Goal: Transaction & Acquisition: Obtain resource

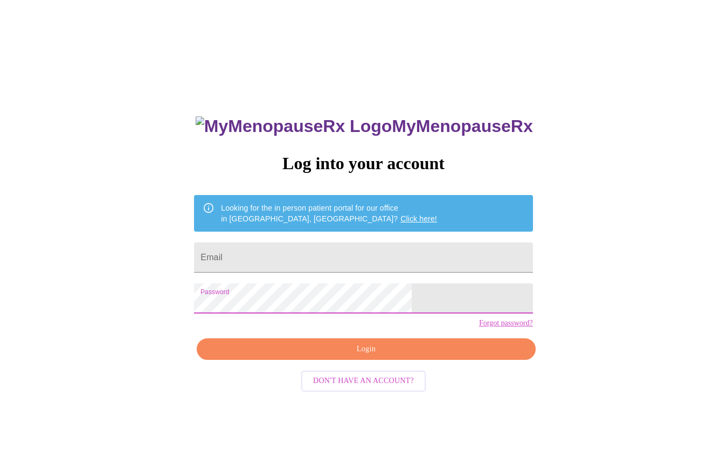
click at [361, 356] on span "Login" at bounding box center [366, 349] width 314 height 13
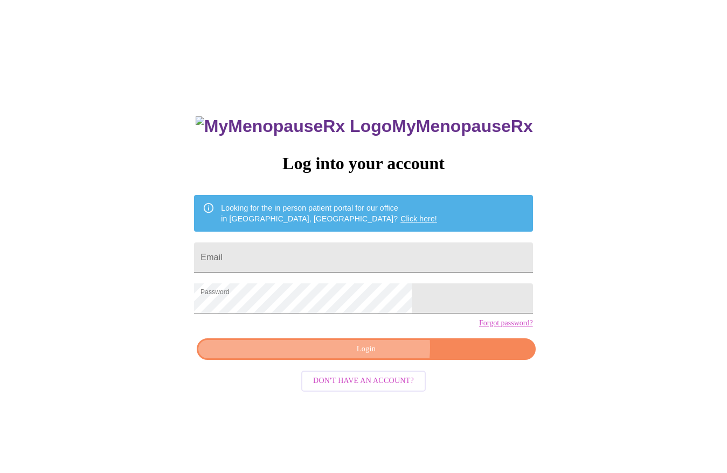
click at [374, 356] on span "Login" at bounding box center [366, 349] width 314 height 13
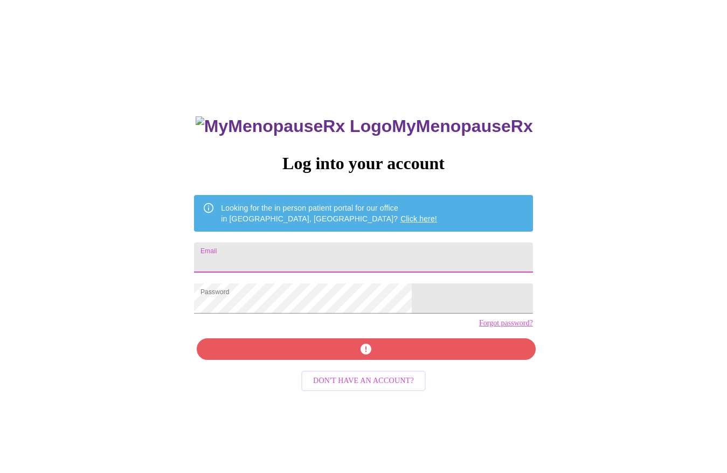
click at [327, 253] on input "Email" at bounding box center [363, 257] width 338 height 30
type input "[EMAIL_ADDRESS][DOMAIN_NAME]"
click at [372, 369] on div "MyMenopauseRx Log into your account Looking for the in person patient portal fo…" at bounding box center [363, 335] width 360 height 473
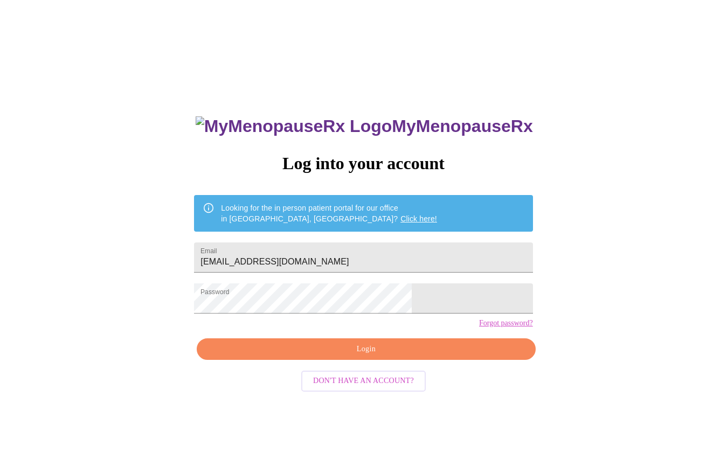
click at [372, 356] on span "Login" at bounding box center [366, 349] width 314 height 13
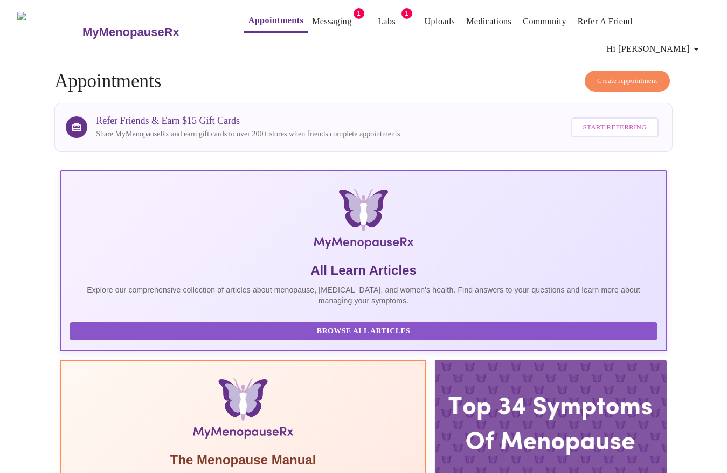
click at [312, 19] on link "Messaging" at bounding box center [331, 21] width 39 height 15
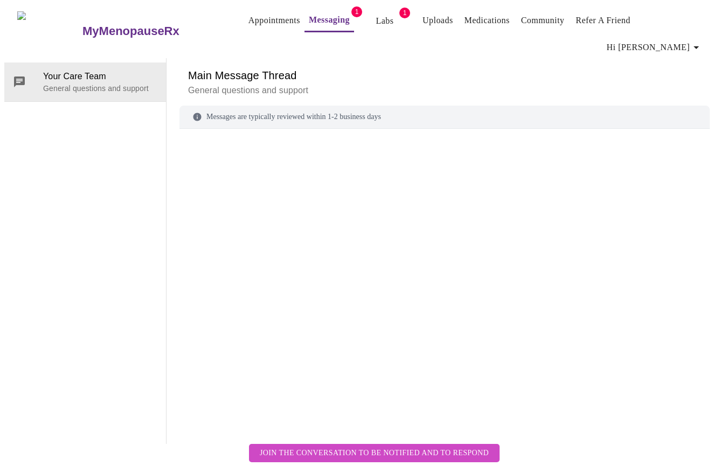
scroll to position [40, 0]
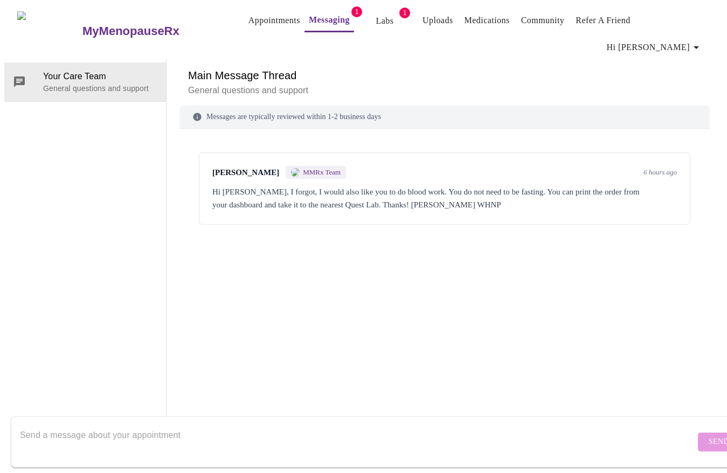
click at [319, 168] on span "MMRx Team" at bounding box center [322, 172] width 38 height 9
click at [318, 168] on span "MMRx Team" at bounding box center [322, 172] width 38 height 9
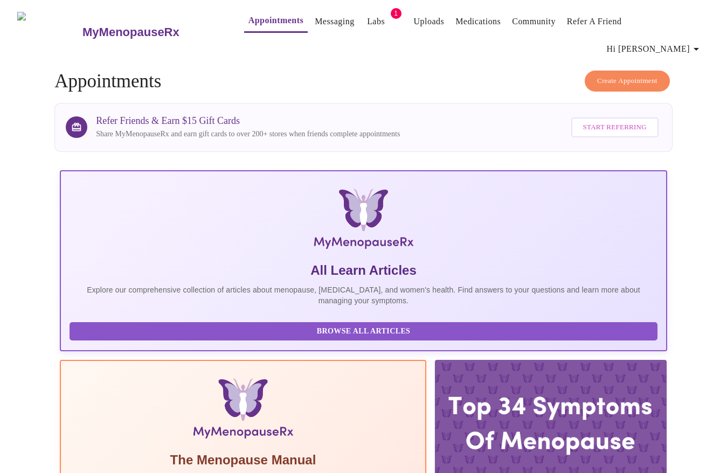
click at [367, 26] on link "Labs" at bounding box center [376, 21] width 18 height 15
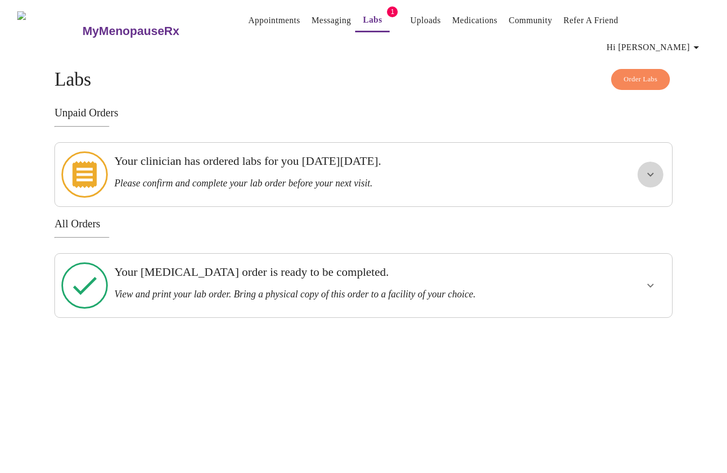
click at [649, 168] on icon "show more" at bounding box center [650, 174] width 13 height 13
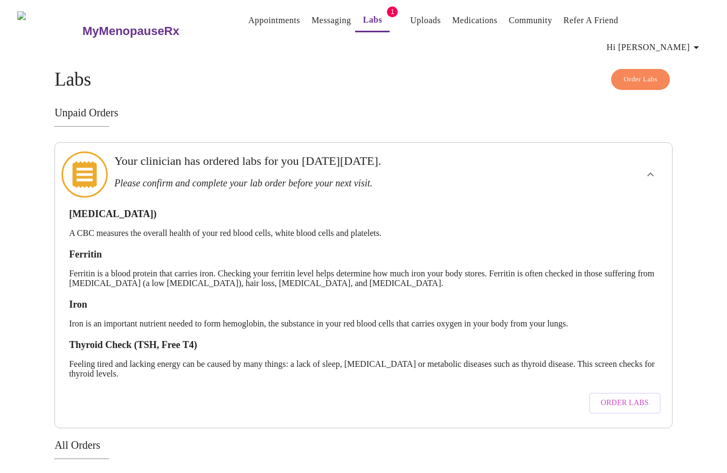
click at [643, 397] on span "Order Labs" at bounding box center [625, 403] width 48 height 13
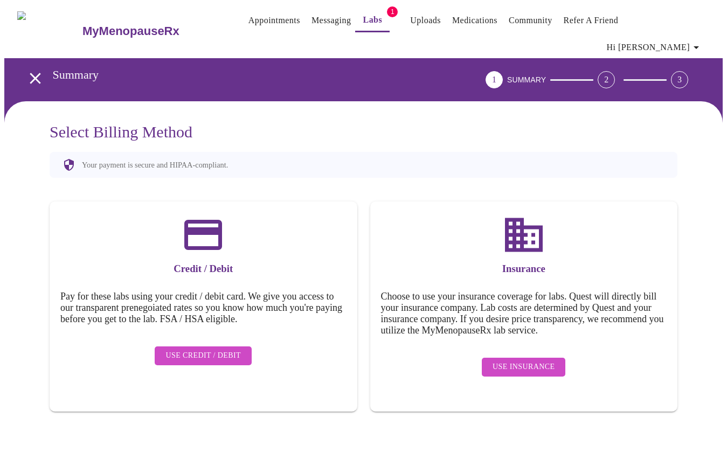
click at [533, 360] on span "Use Insurance" at bounding box center [523, 366] width 62 height 13
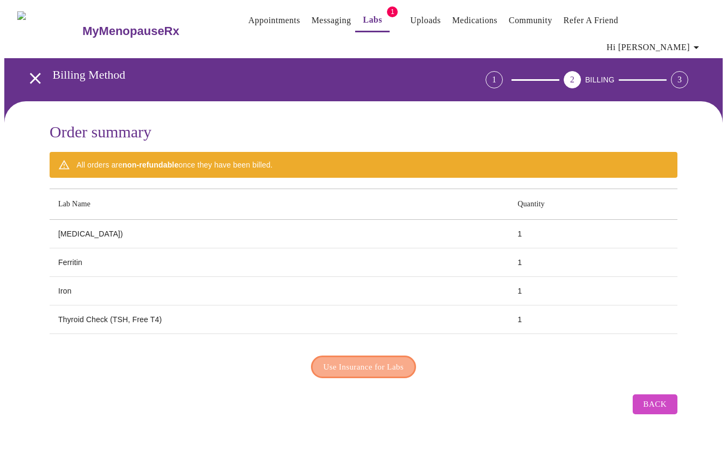
click at [400, 360] on span "Use Insurance for Labs" at bounding box center [363, 367] width 80 height 14
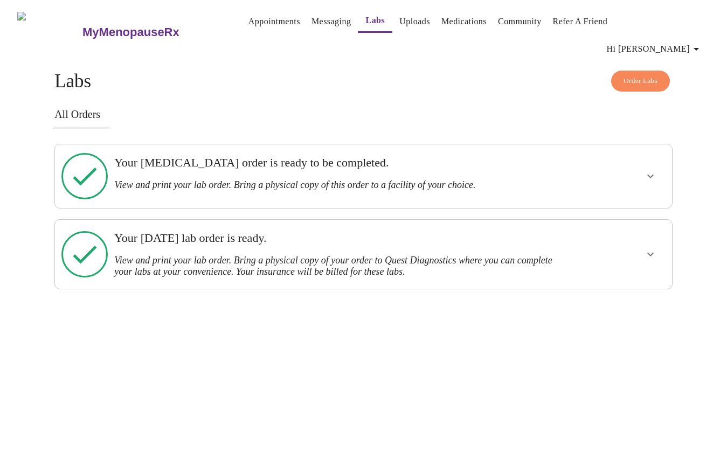
click at [648, 241] on button "show more" at bounding box center [650, 254] width 26 height 26
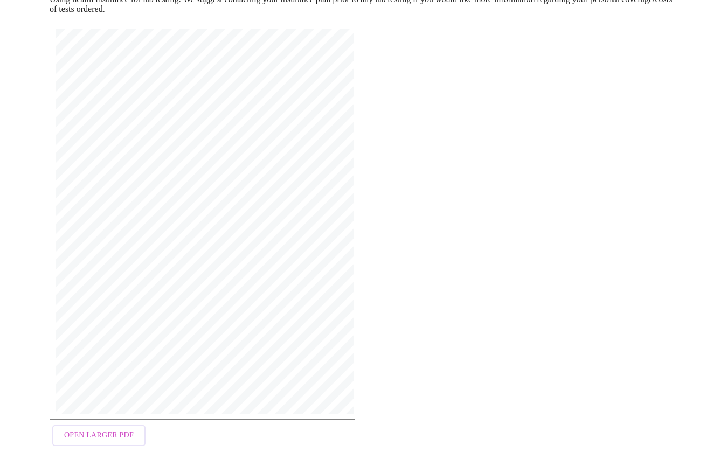
scroll to position [184, 0]
click at [85, 439] on span "Open Larger PDF" at bounding box center [99, 435] width 70 height 13
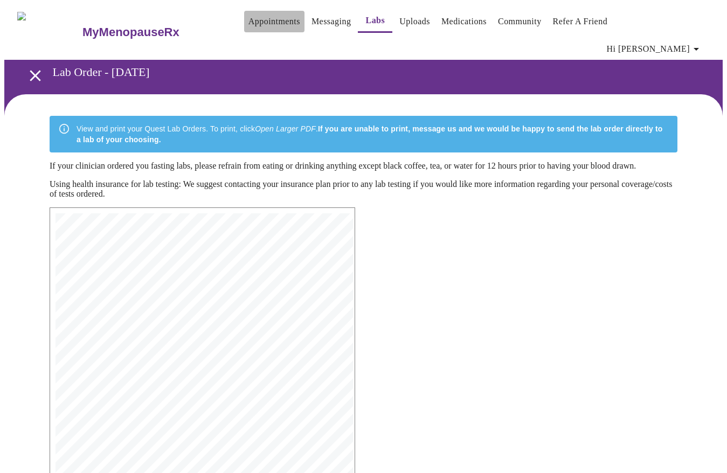
click at [253, 25] on link "Appointments" at bounding box center [274, 21] width 52 height 15
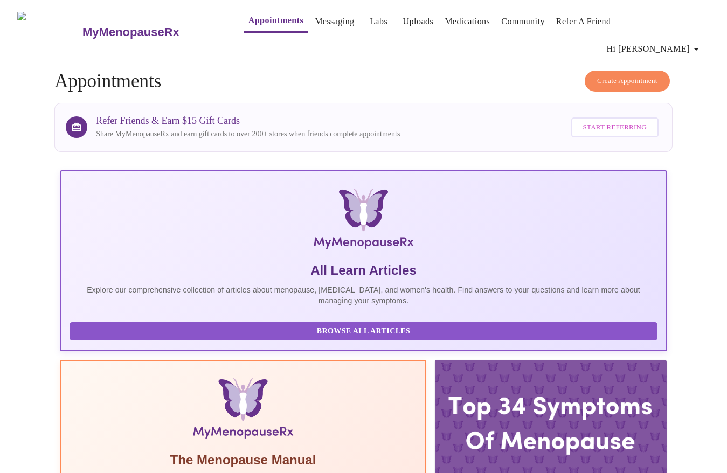
click at [315, 27] on link "Messaging" at bounding box center [334, 21] width 39 height 15
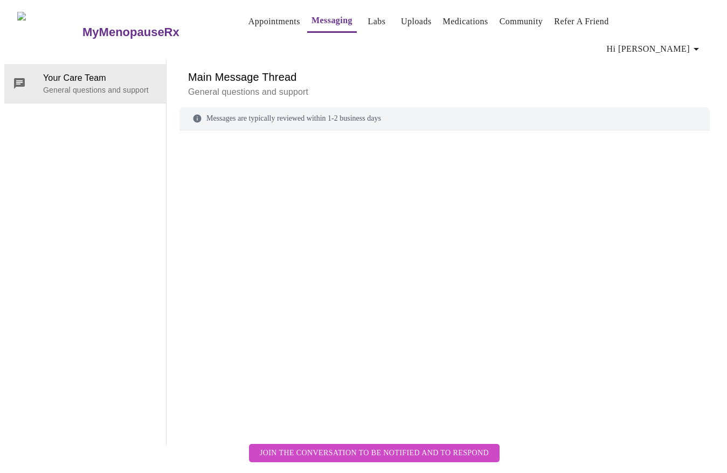
scroll to position [40, 0]
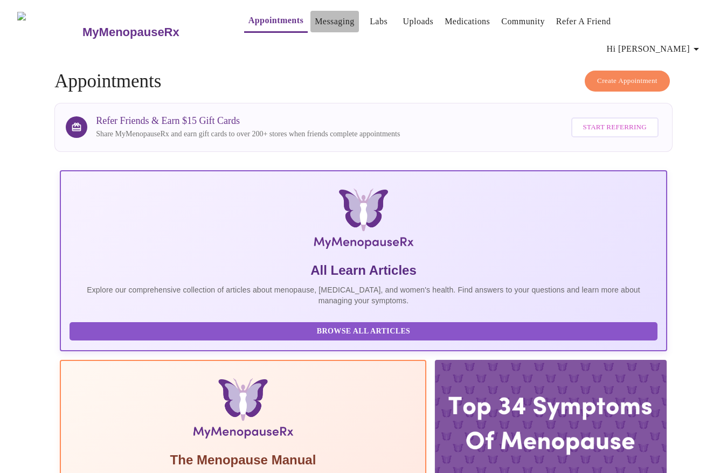
click at [316, 26] on link "Messaging" at bounding box center [334, 21] width 39 height 15
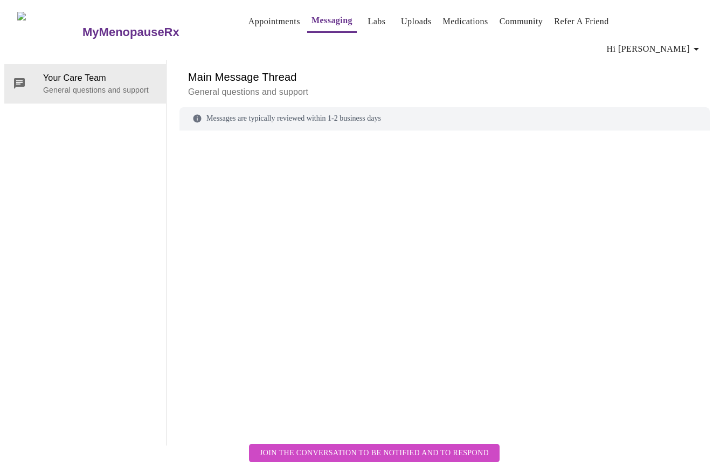
scroll to position [40, 0]
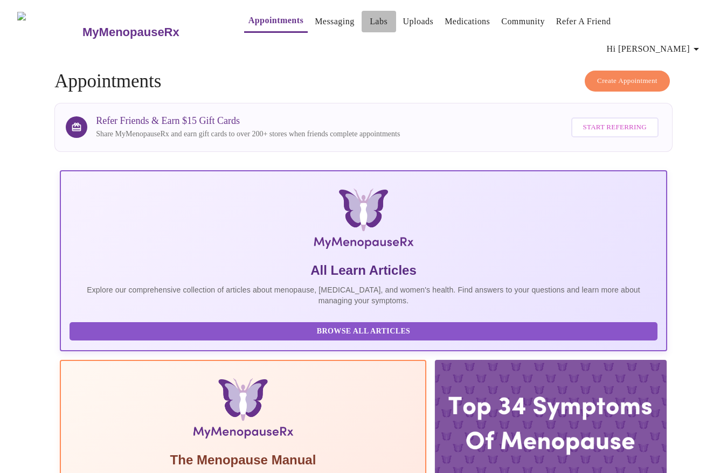
click at [370, 25] on link "Labs" at bounding box center [379, 21] width 18 height 15
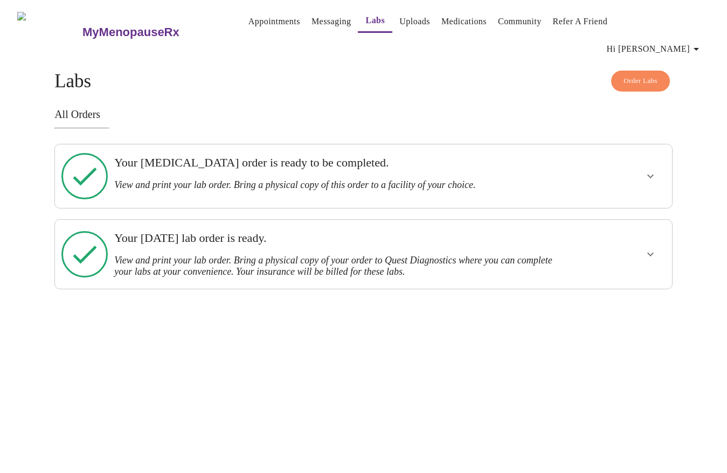
click at [652, 170] on icon "show more" at bounding box center [650, 176] width 13 height 13
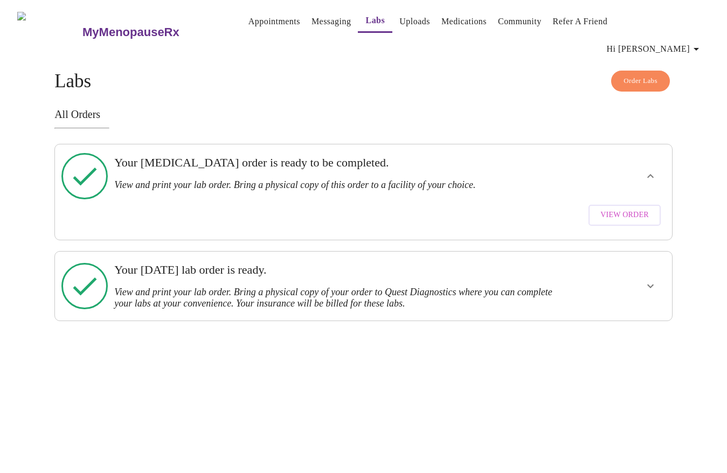
click at [628, 209] on span "View Order" at bounding box center [624, 215] width 48 height 13
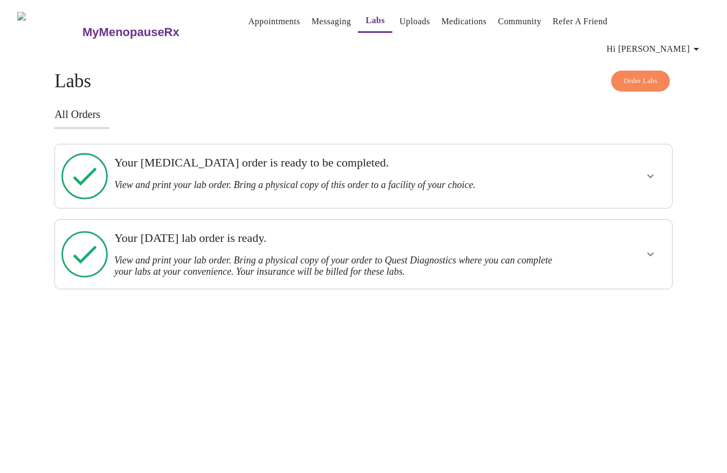
click at [227, 179] on h3 "View and print your lab order. Bring a physical copy of this order to a facilit…" at bounding box center [333, 184] width 439 height 11
click at [235, 255] on h3 "View and print your lab order. Bring a physical copy of your order to Quest Dia…" at bounding box center [333, 266] width 439 height 23
click at [311, 26] on link "Messaging" at bounding box center [330, 21] width 39 height 15
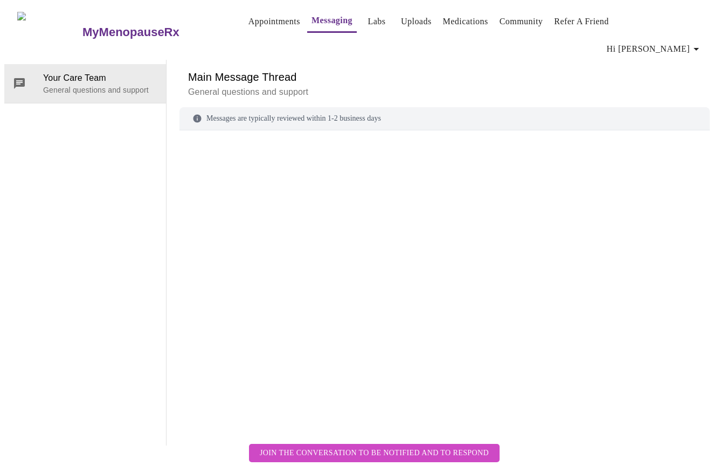
scroll to position [40, 0]
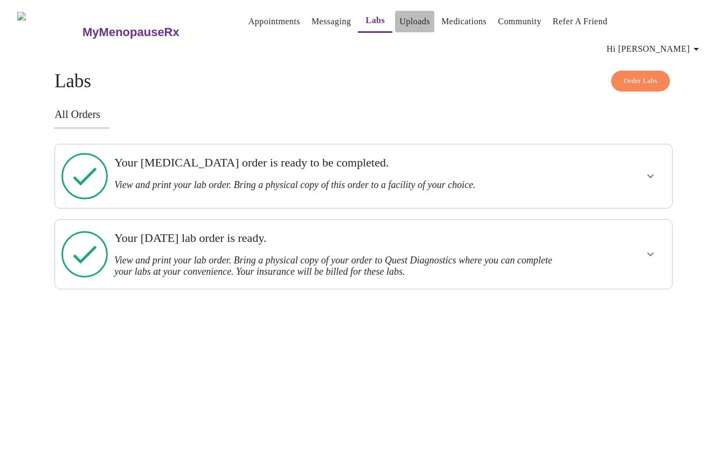
click at [406, 27] on link "Uploads" at bounding box center [414, 21] width 31 height 15
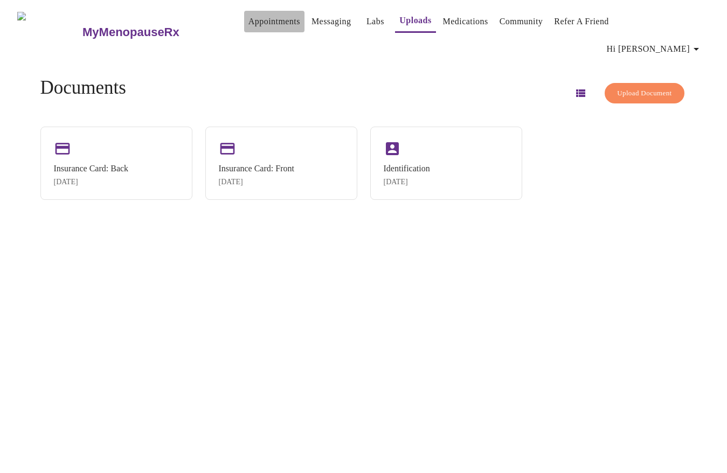
click at [250, 20] on link "Appointments" at bounding box center [274, 21] width 52 height 15
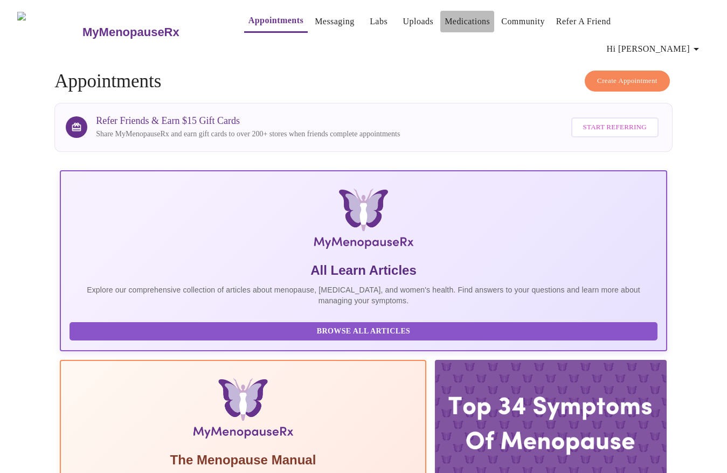
click at [451, 26] on link "Medications" at bounding box center [466, 21] width 45 height 15
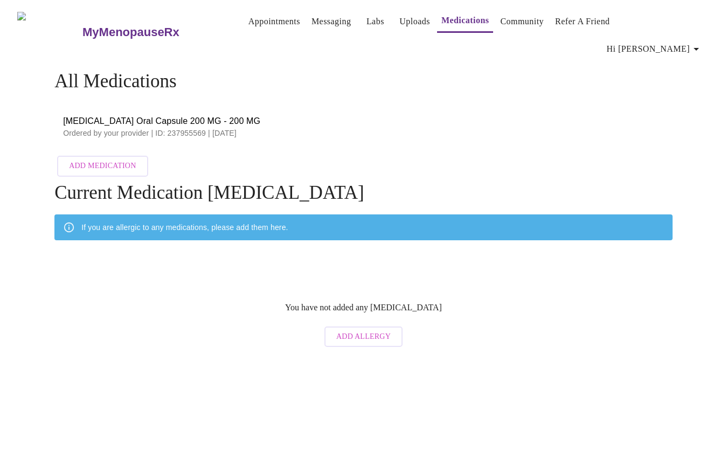
click at [399, 24] on link "Uploads" at bounding box center [414, 21] width 31 height 15
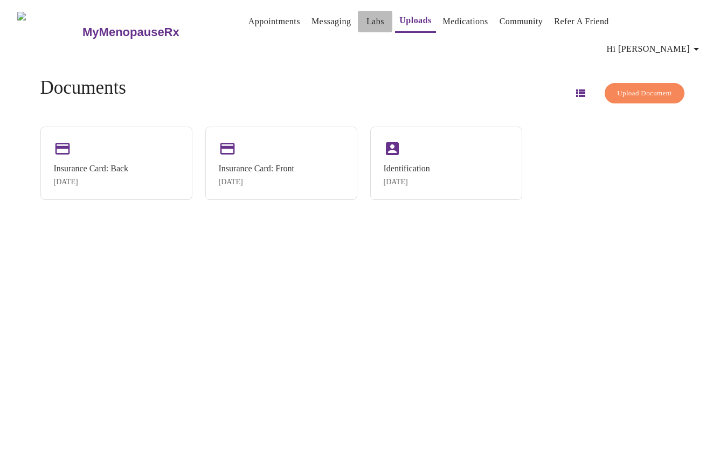
click at [366, 22] on link "Labs" at bounding box center [375, 21] width 18 height 15
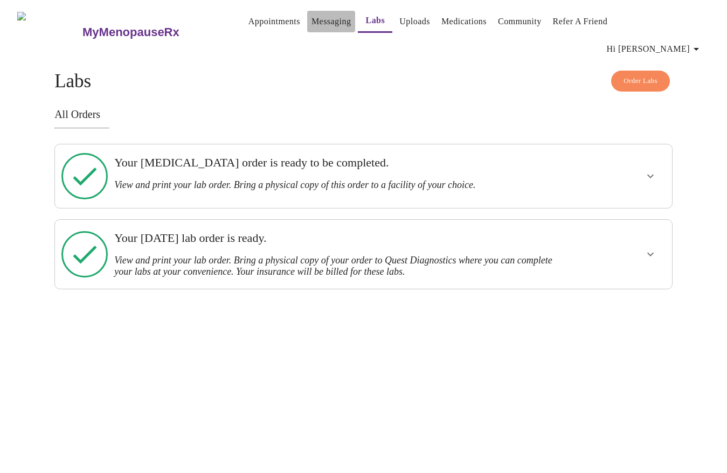
click at [311, 25] on link "Messaging" at bounding box center [330, 21] width 39 height 15
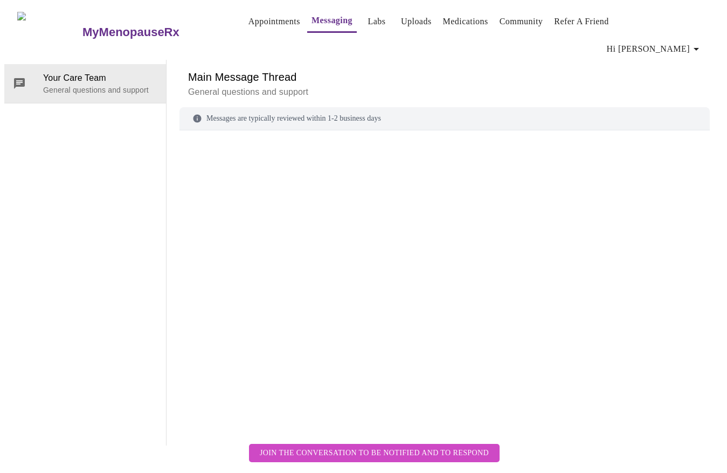
scroll to position [40, 0]
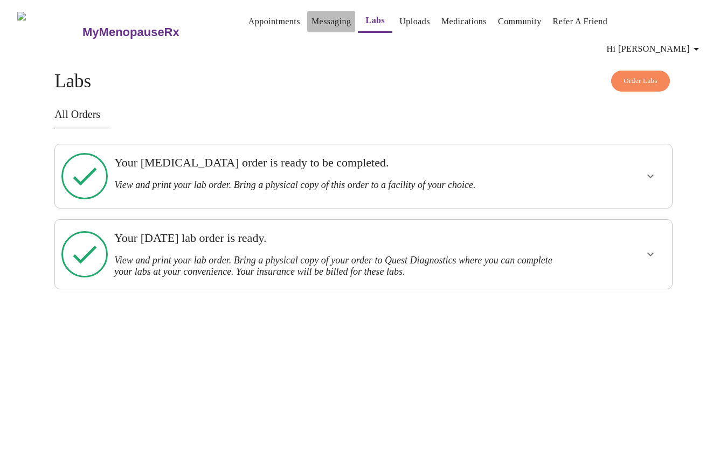
click at [316, 22] on link "Messaging" at bounding box center [330, 21] width 39 height 15
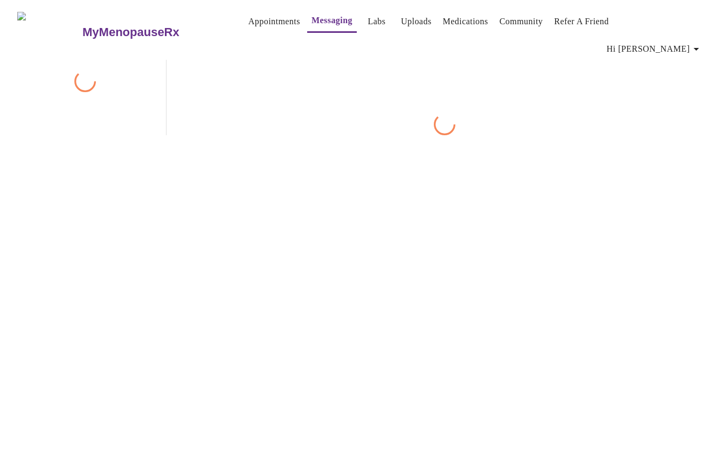
scroll to position [40, 0]
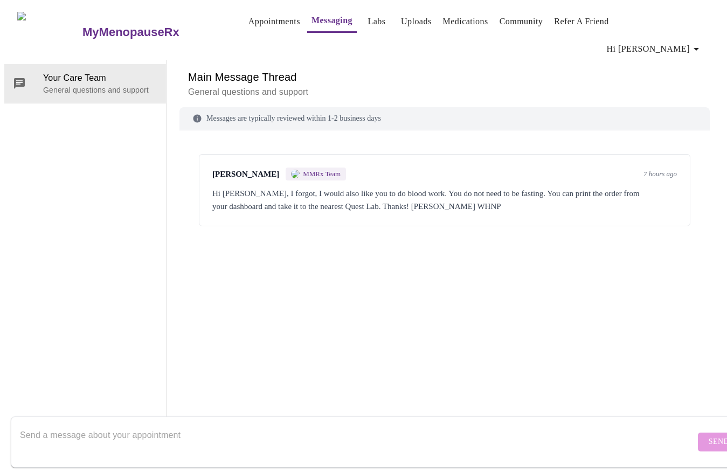
click at [308, 107] on div "Messages are typically reviewed within 1-2 business days" at bounding box center [444, 118] width 530 height 23
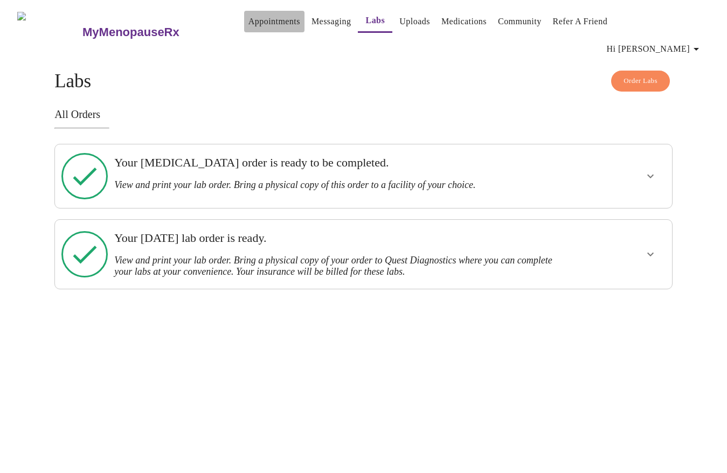
click at [250, 24] on link "Appointments" at bounding box center [274, 21] width 52 height 15
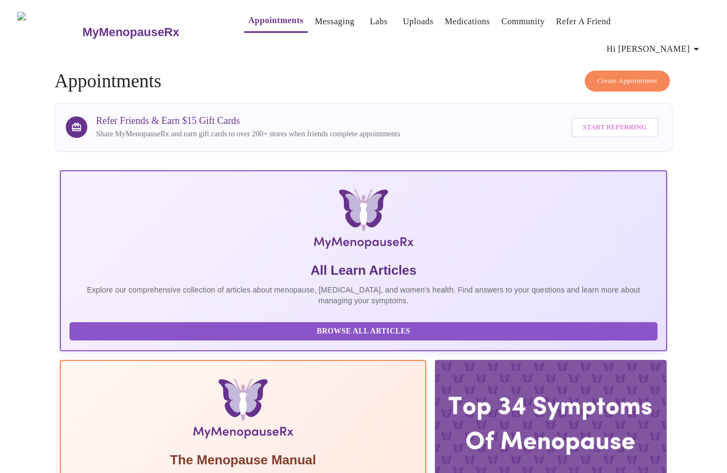
click at [321, 25] on link "Messaging" at bounding box center [334, 21] width 39 height 15
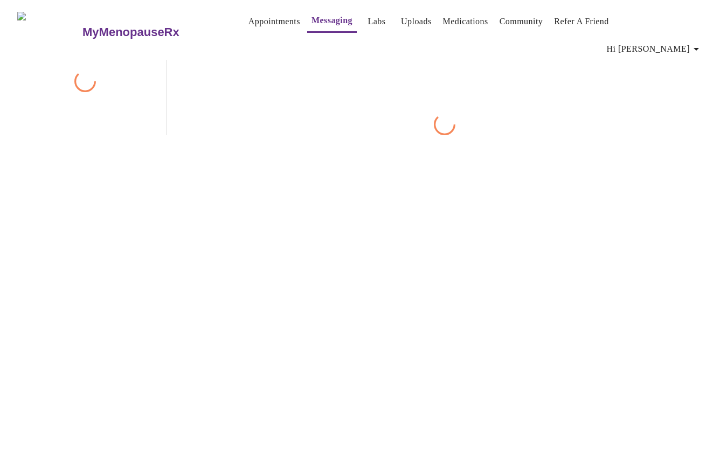
scroll to position [40, 0]
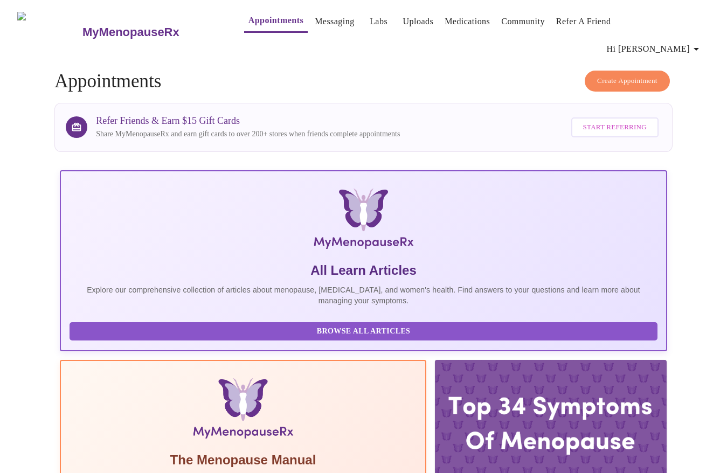
click at [370, 20] on link "Labs" at bounding box center [379, 21] width 18 height 15
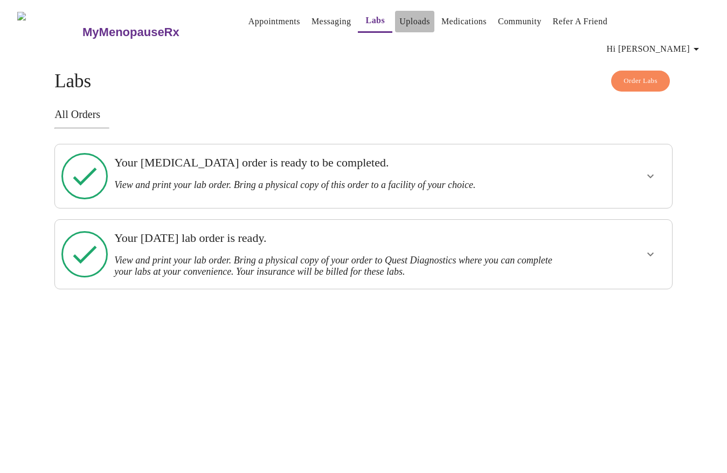
click at [399, 27] on link "Uploads" at bounding box center [414, 21] width 31 height 15
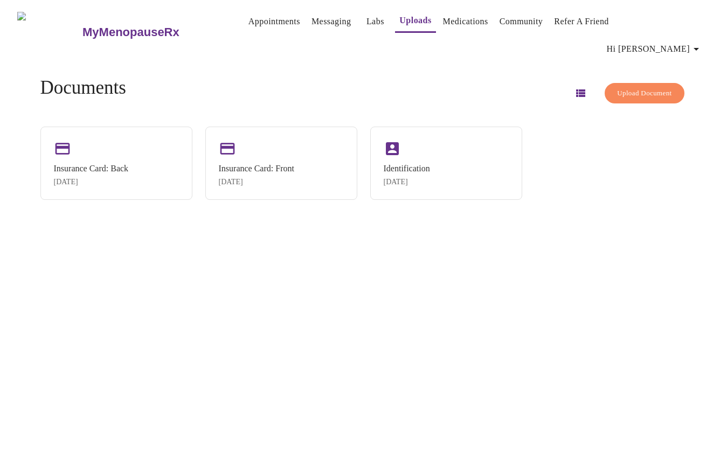
click at [449, 23] on link "Medications" at bounding box center [465, 21] width 45 height 15
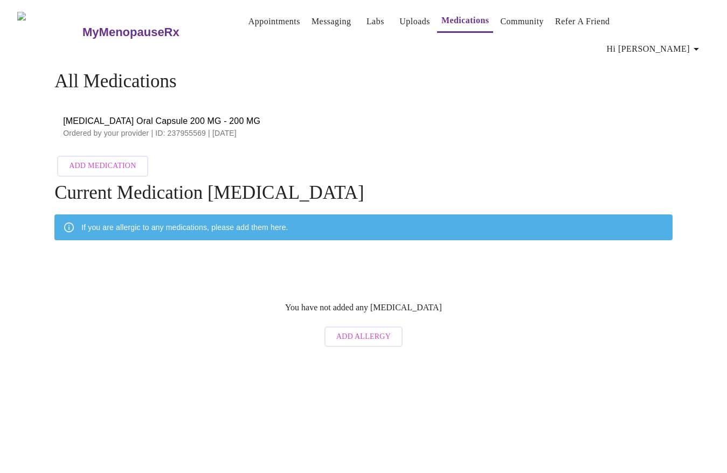
click at [154, 115] on span "Progesterone Oral Capsule 200 MG - 200 MG" at bounding box center [363, 121] width 601 height 13
click at [511, 22] on link "Community" at bounding box center [522, 21] width 44 height 15
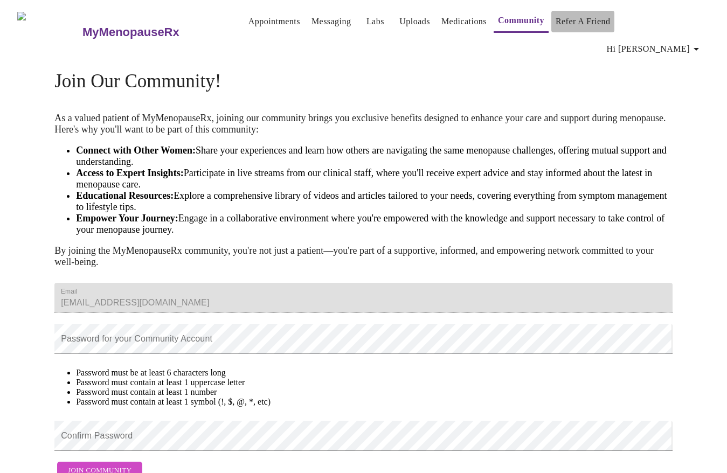
click at [576, 26] on link "Refer a Friend" at bounding box center [582, 21] width 55 height 15
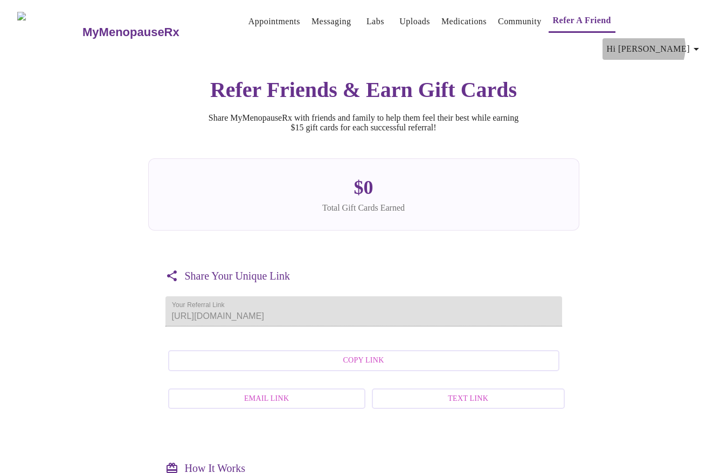
click at [688, 41] on span "Hi [PERSON_NAME]" at bounding box center [655, 48] width 96 height 15
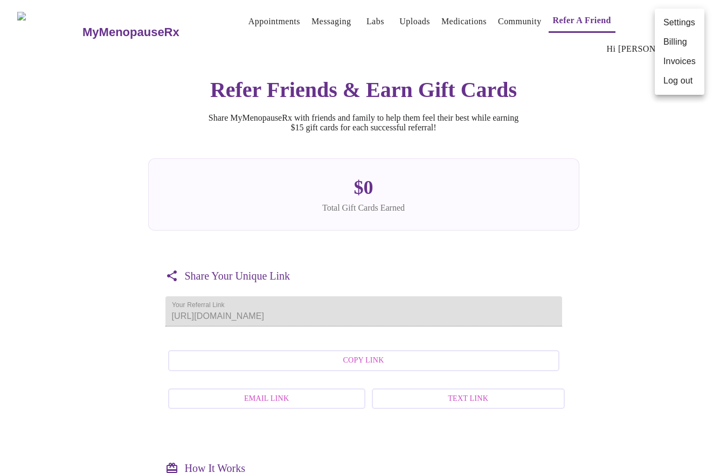
click at [623, 144] on div at bounding box center [363, 236] width 727 height 473
